Goal: Transaction & Acquisition: Purchase product/service

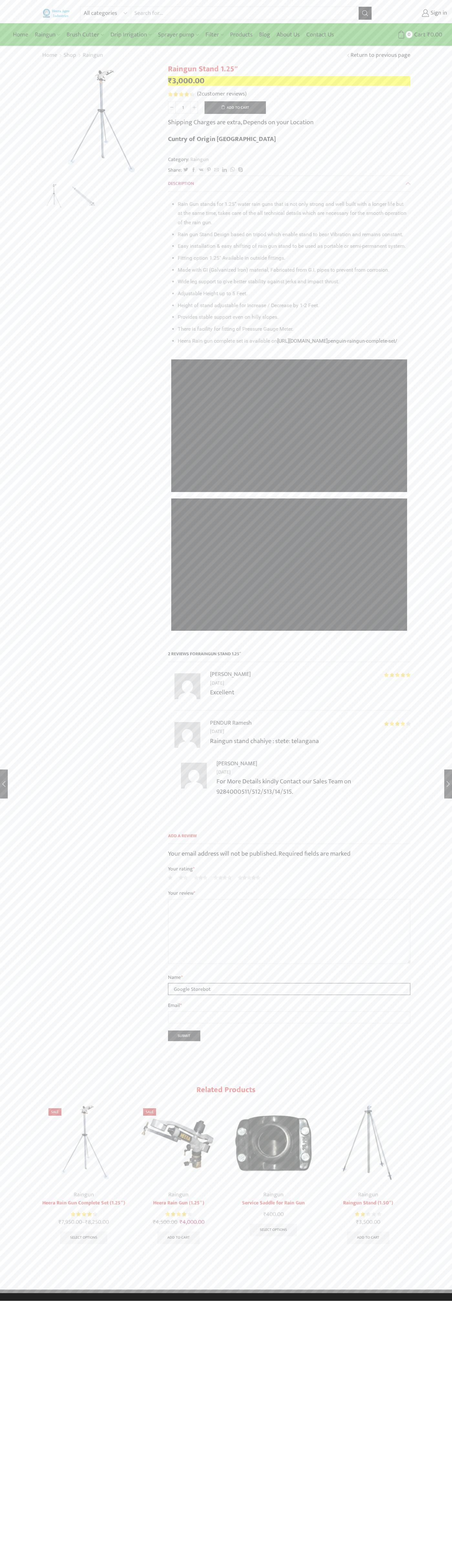
type input "Google Storebot"
click at [235, 108] on button "Add to cart" at bounding box center [235, 107] width 62 height 13
click at [408, 35] on span "Cart" at bounding box center [407, 35] width 13 height 9
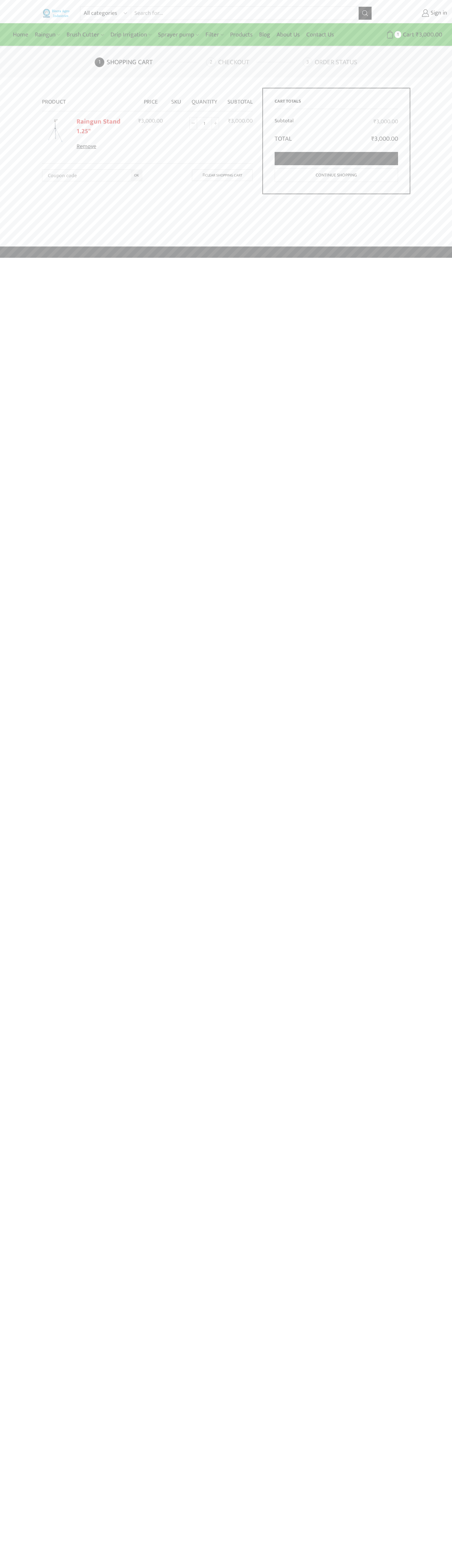
click at [336, 159] on link "Proceed to checkout" at bounding box center [336, 159] width 123 height 13
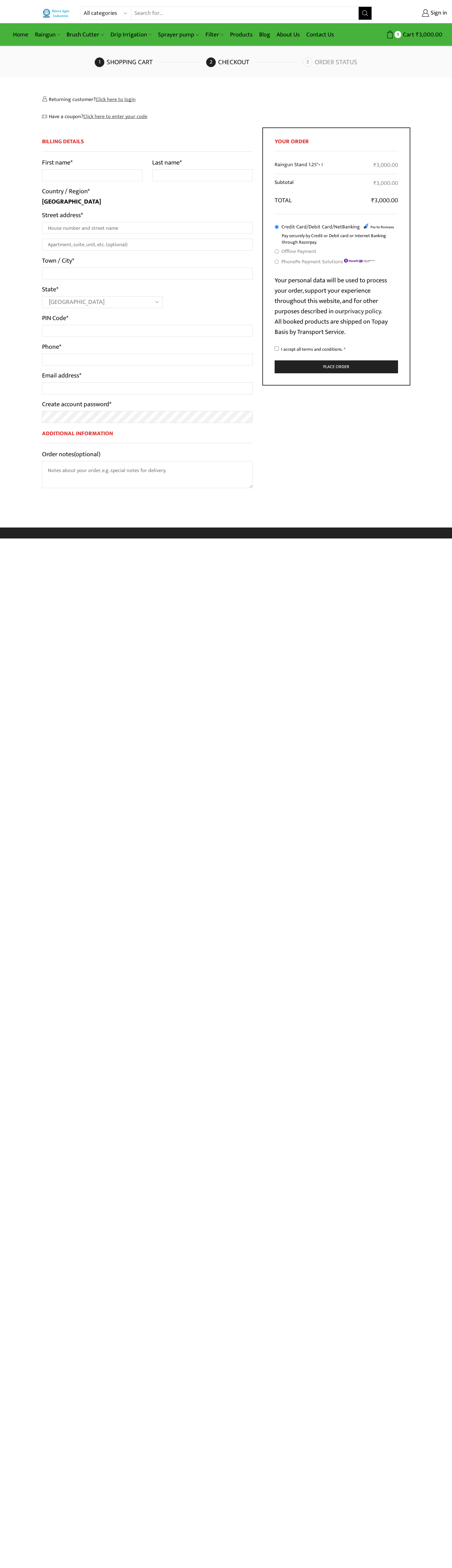
select select "MH"
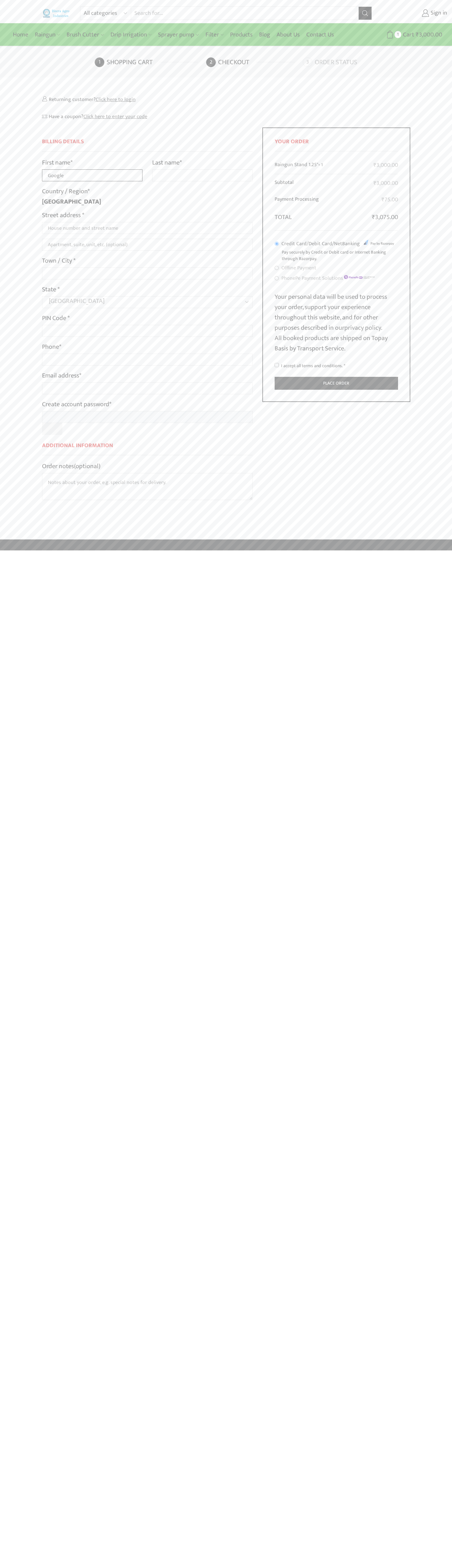
type input "Google"
type input "Storebot"
type input "1600 Amphitheatre Parkway"
type input "First floor"
type input "mountain view"
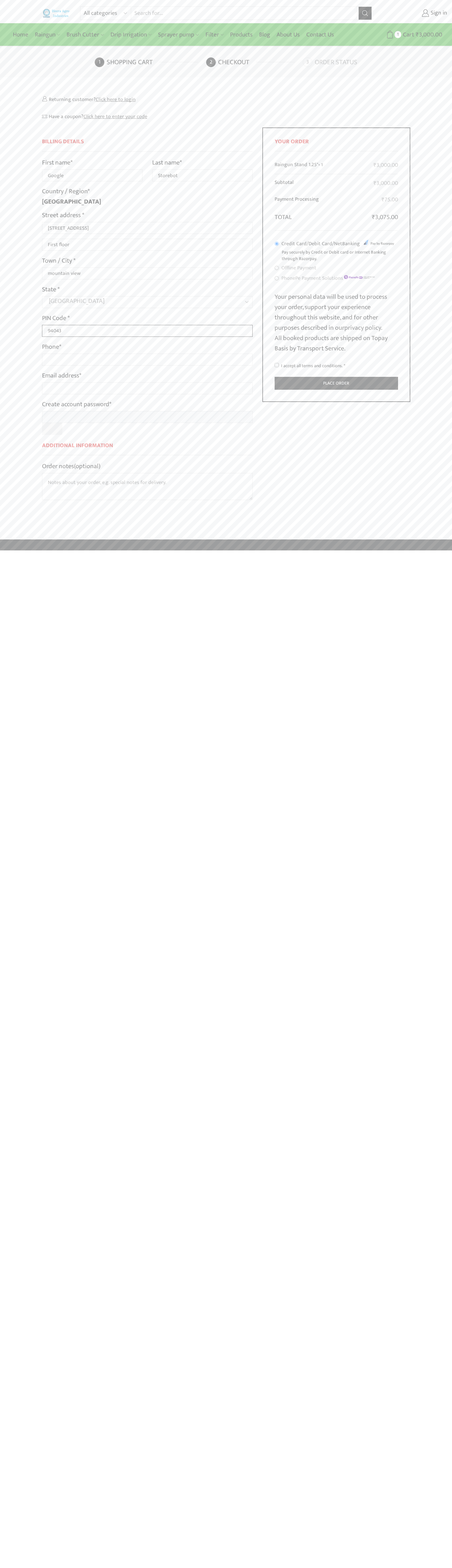
type input "94043"
type input "08067218000"
type input "johnsmith005@storebotmail.joonix.net"
click at [277, 365] on input "I accept all terms and conditions. *" at bounding box center [277, 365] width 4 height 4
checkbox input "true"
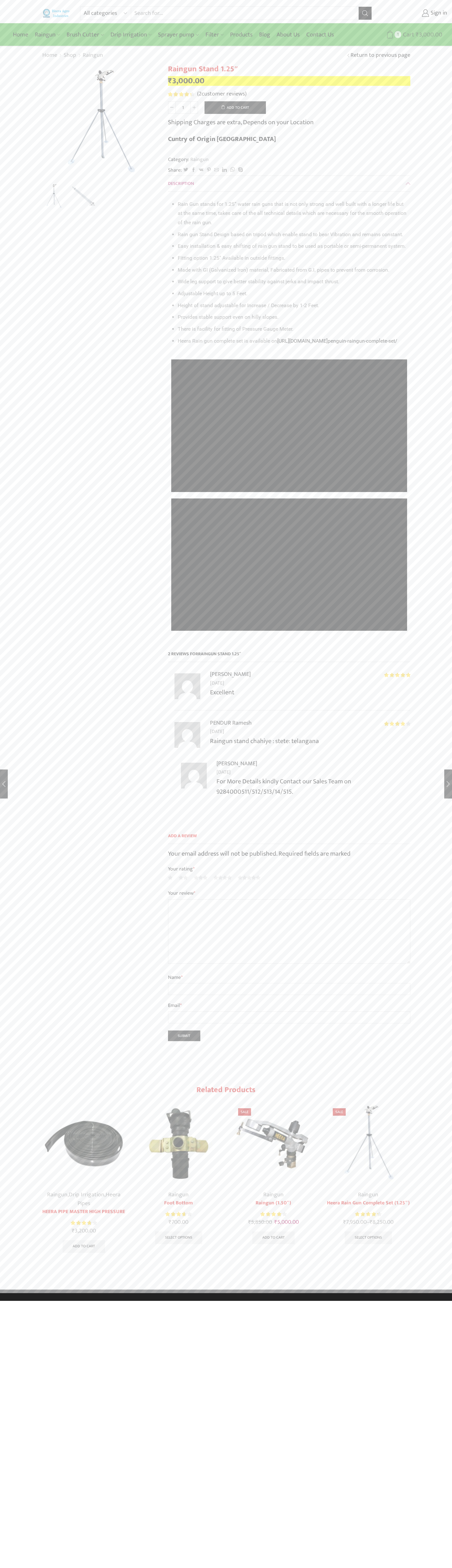
click at [408, 35] on span "Cart" at bounding box center [407, 35] width 13 height 9
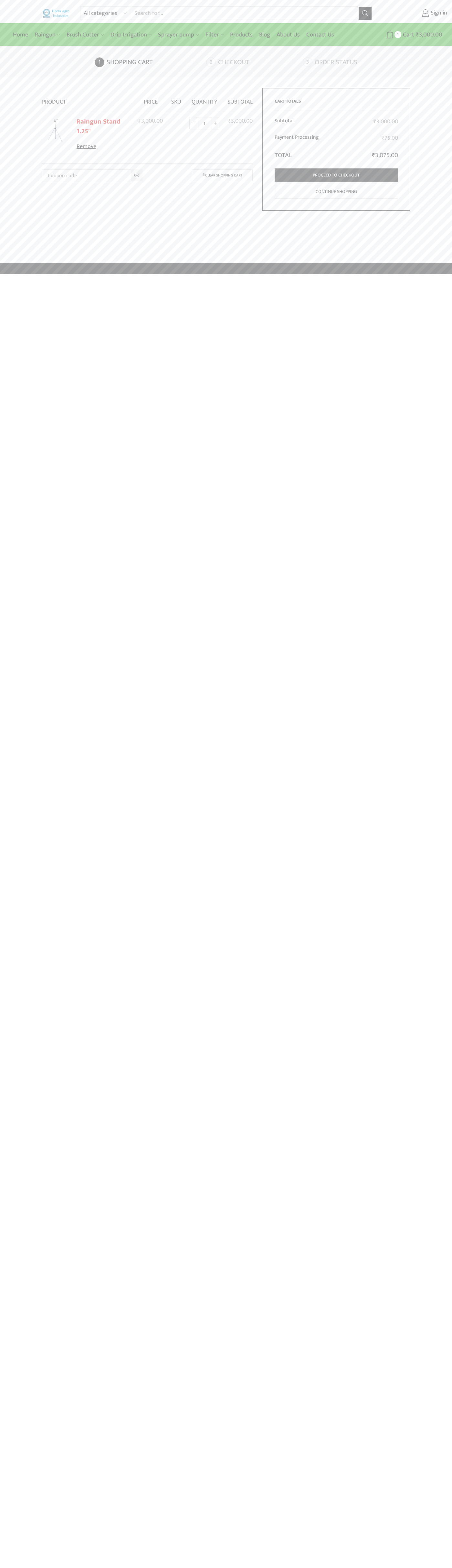
click at [104, 147] on link "Remove" at bounding box center [104, 147] width 54 height 9
